Goal: Complete application form: Complete application form

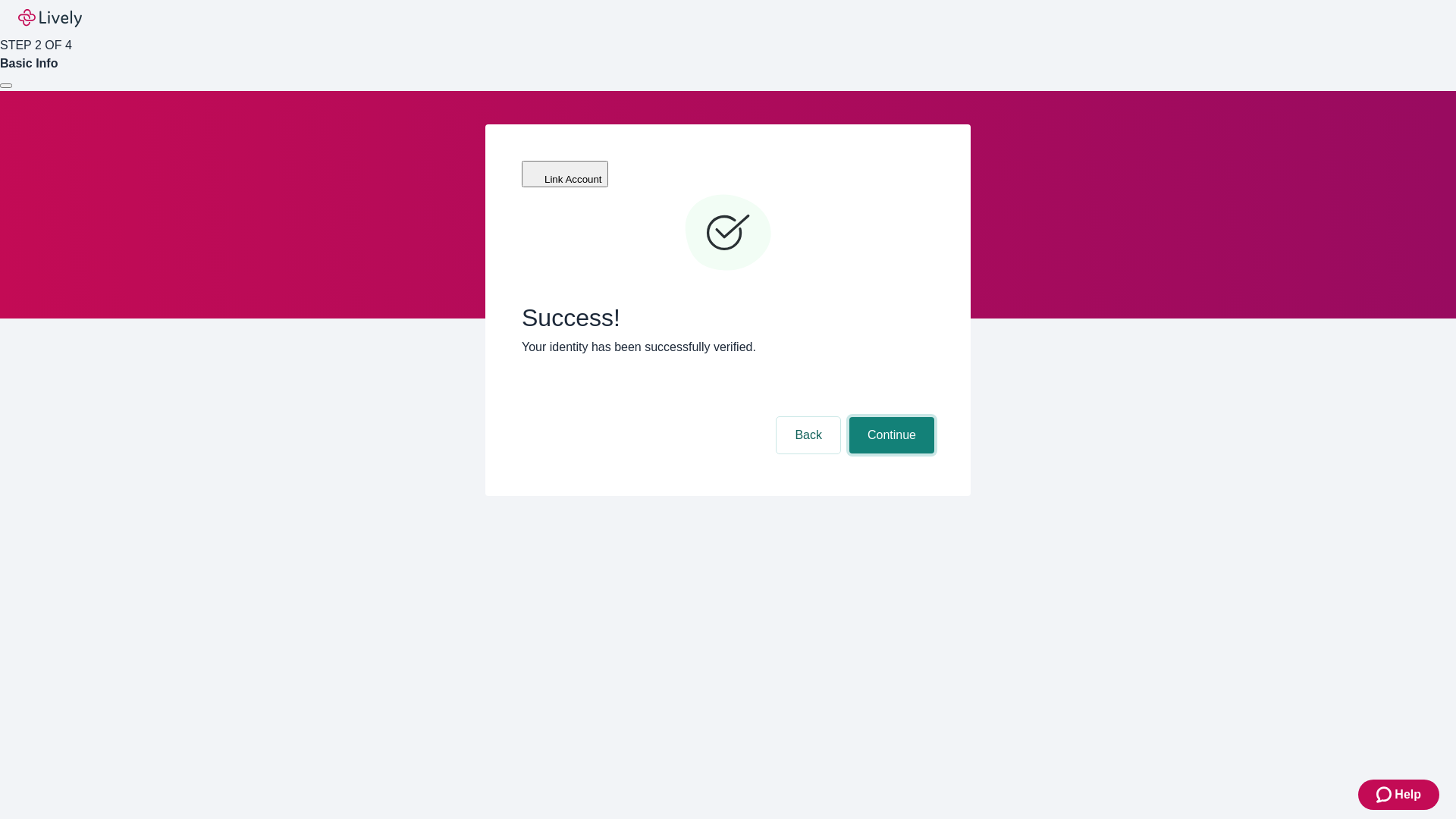
click at [889, 417] on button "Continue" at bounding box center [892, 435] width 85 height 36
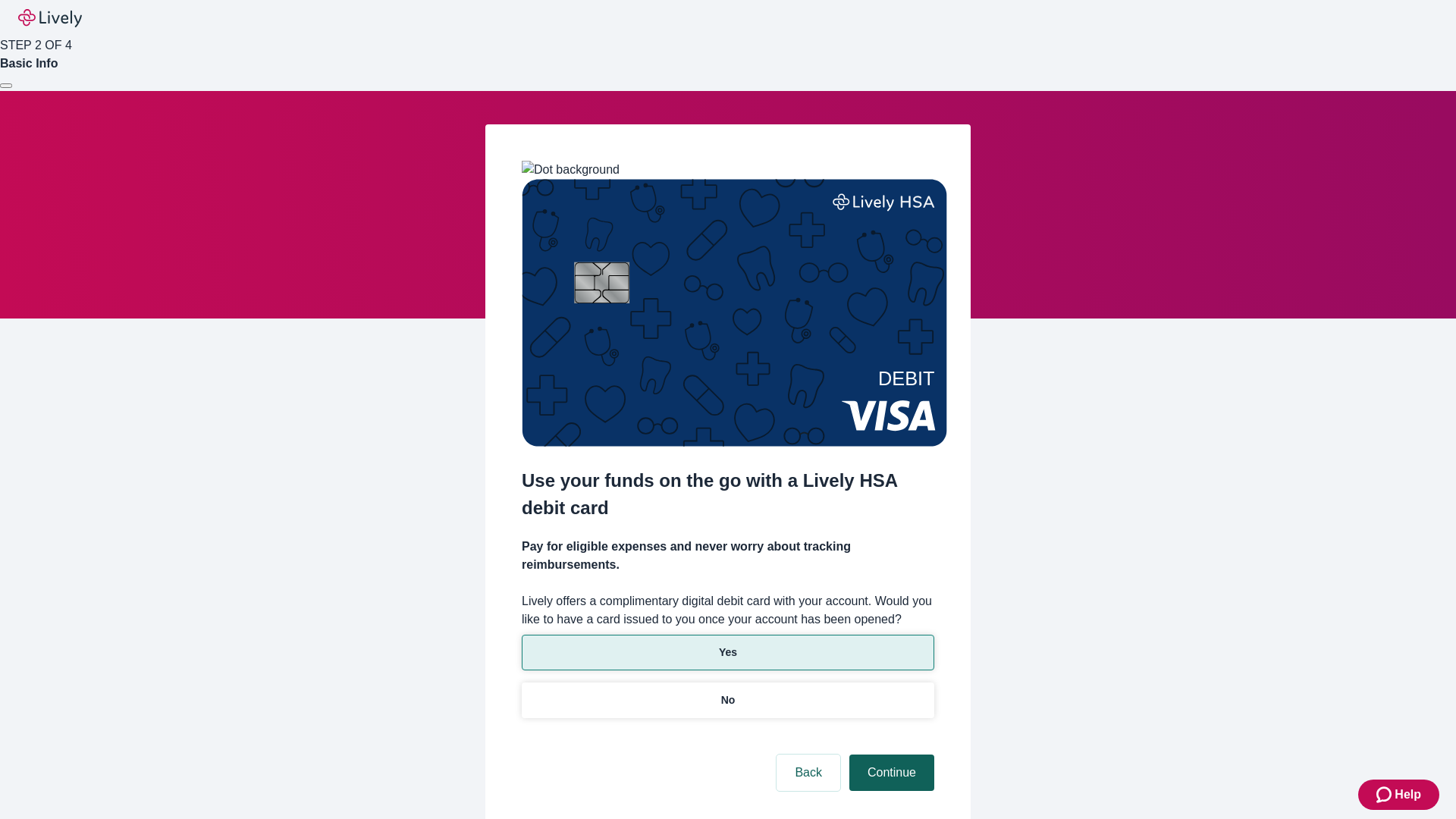
click at [727, 692] on p "No" at bounding box center [728, 700] width 14 height 16
click at [889, 755] on button "Continue" at bounding box center [892, 773] width 85 height 36
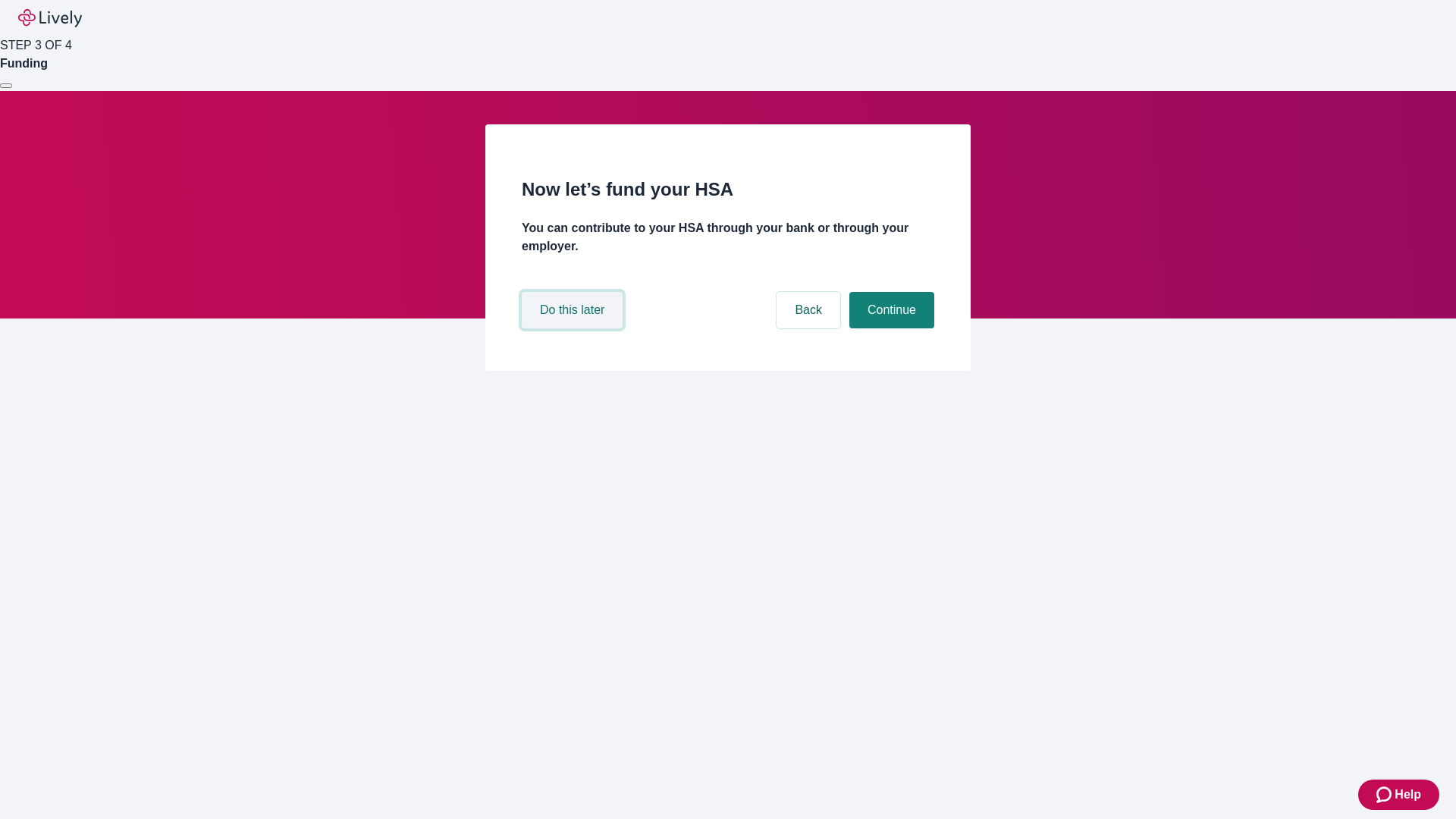
click at [574, 329] on button "Do this later" at bounding box center [572, 310] width 101 height 36
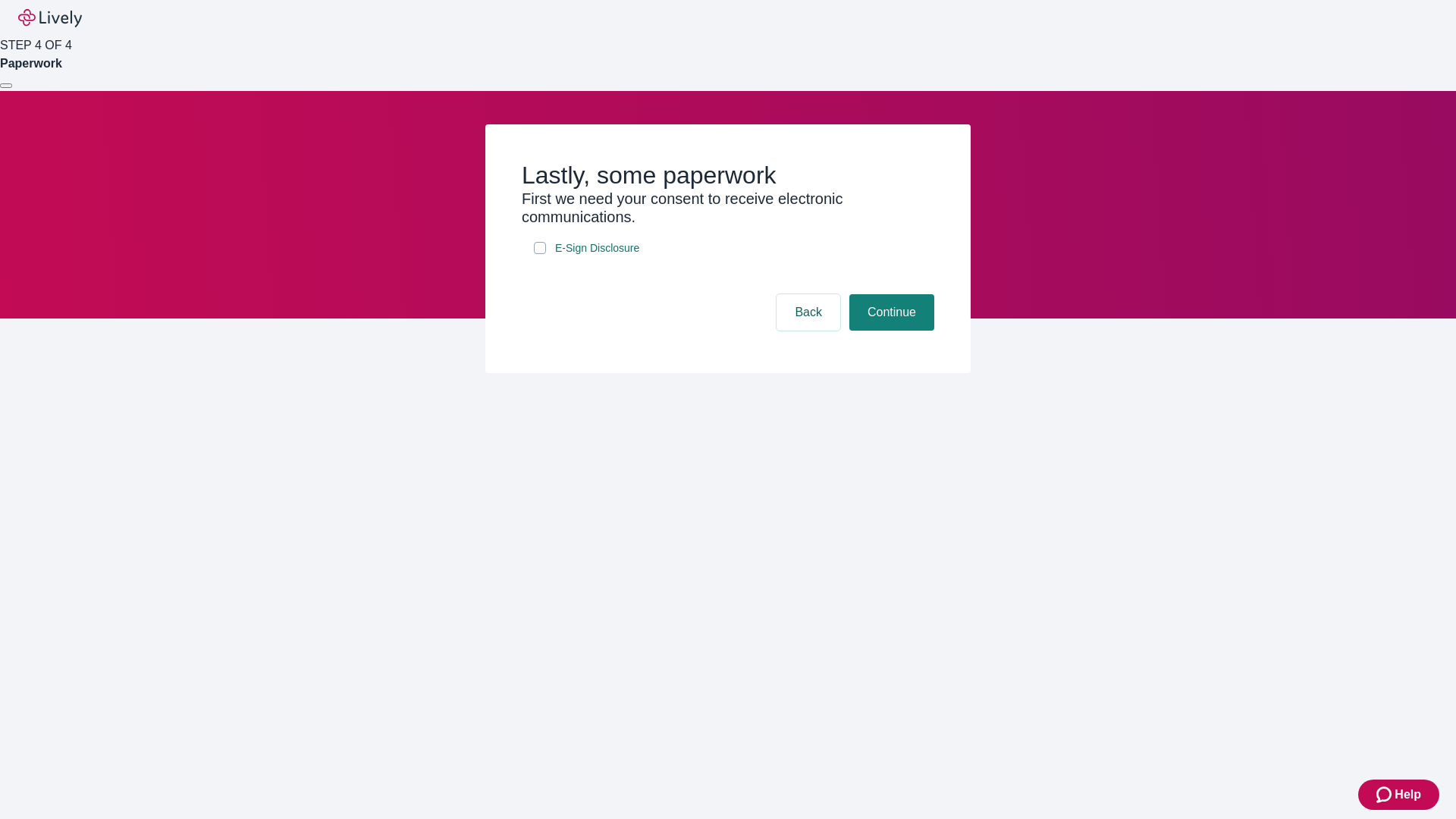
click at [540, 254] on input "E-Sign Disclosure" at bounding box center [539, 248] width 12 height 12
checkbox input "true"
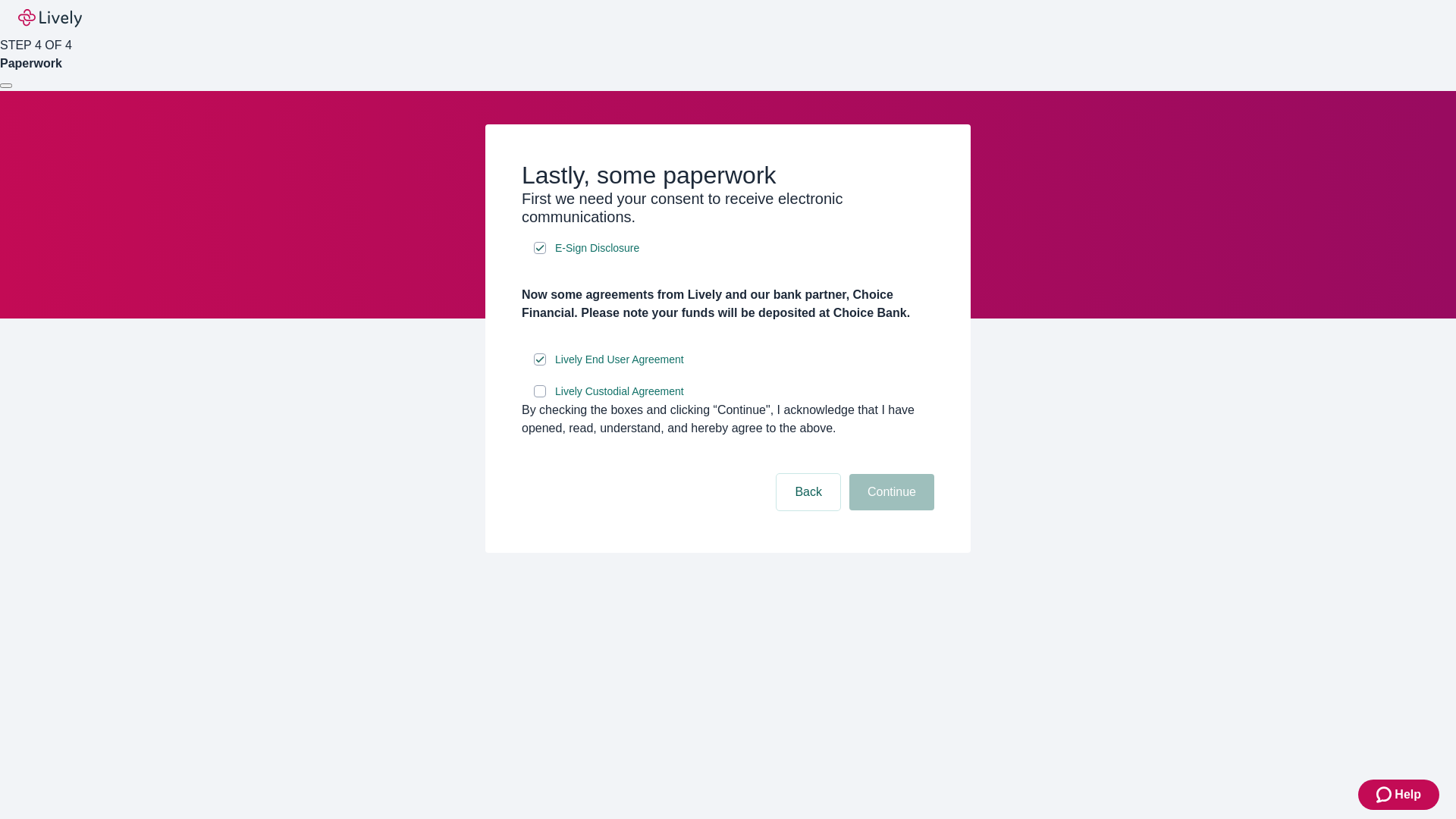
click at [540, 397] on input "Lively Custodial Agreement" at bounding box center [539, 391] width 12 height 12
checkbox input "true"
click at [889, 510] on button "Continue" at bounding box center [892, 492] width 85 height 36
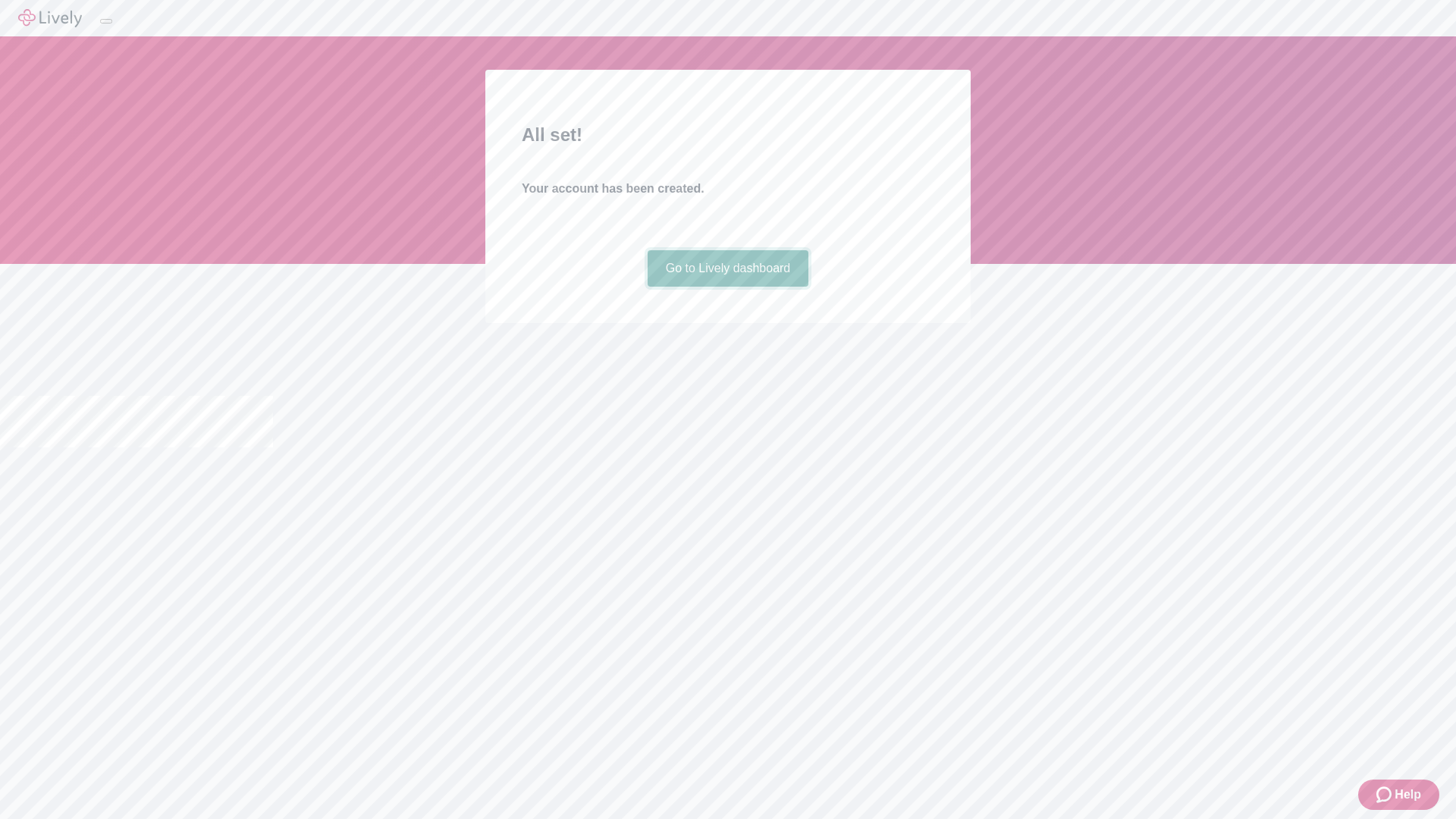
click at [727, 287] on link "Go to Lively dashboard" at bounding box center [728, 268] width 161 height 36
